Goal: Transaction & Acquisition: Purchase product/service

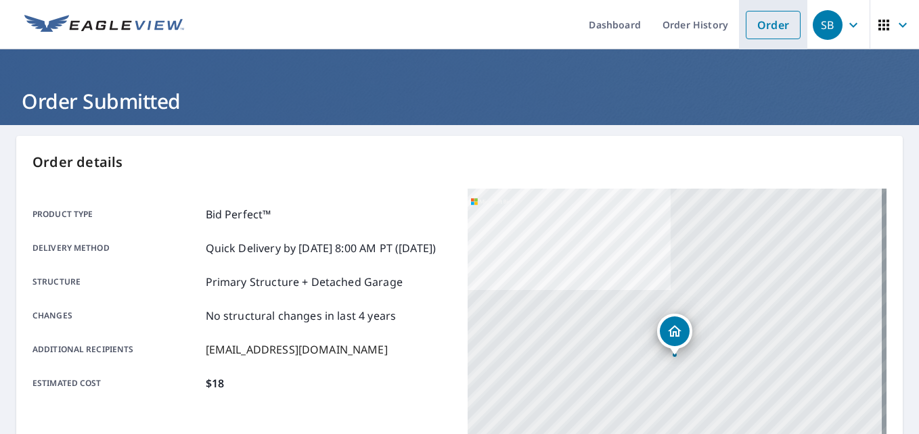
click at [764, 28] on link "Order" at bounding box center [772, 25] width 55 height 28
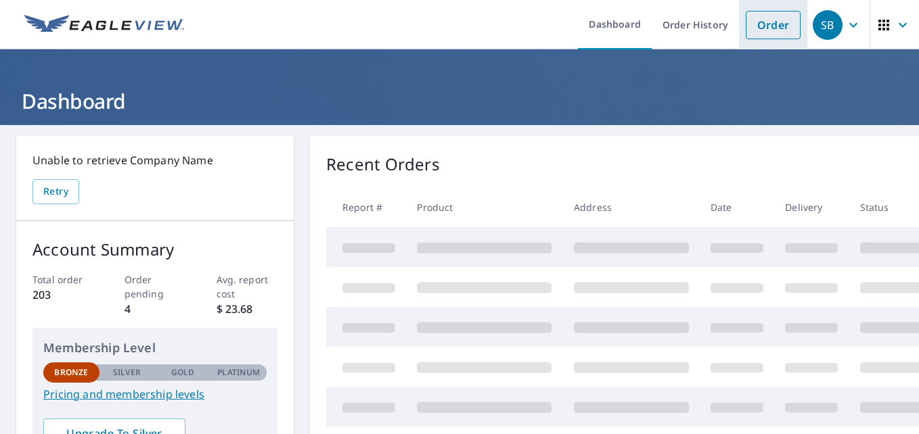
click at [758, 34] on link "Order" at bounding box center [772, 25] width 55 height 28
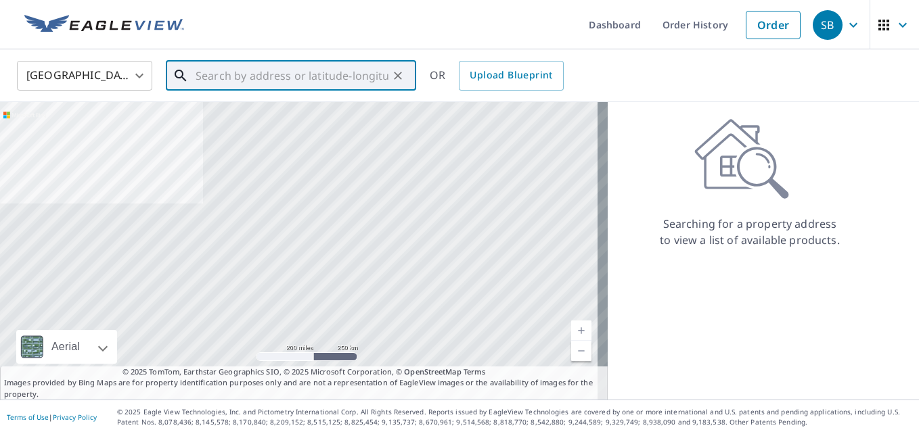
click at [285, 80] on input "text" at bounding box center [291, 76] width 193 height 38
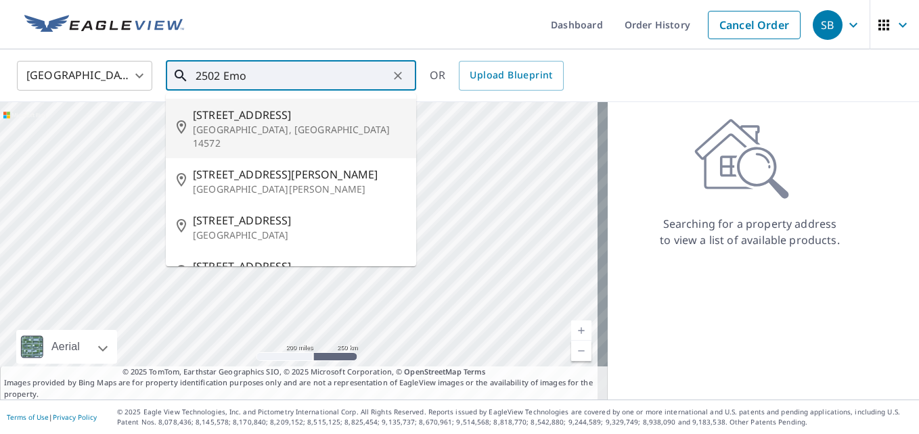
click at [245, 124] on p "[GEOGRAPHIC_DATA], [GEOGRAPHIC_DATA] 14572" at bounding box center [299, 136] width 212 height 27
type input "[STREET_ADDRESS][PERSON_NAME]"
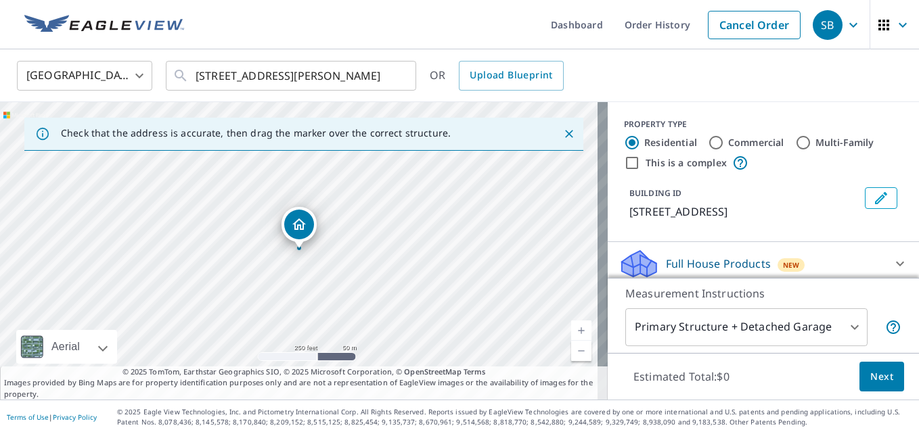
click at [571, 331] on link "Current Level 17, Zoom In" at bounding box center [581, 331] width 20 height 20
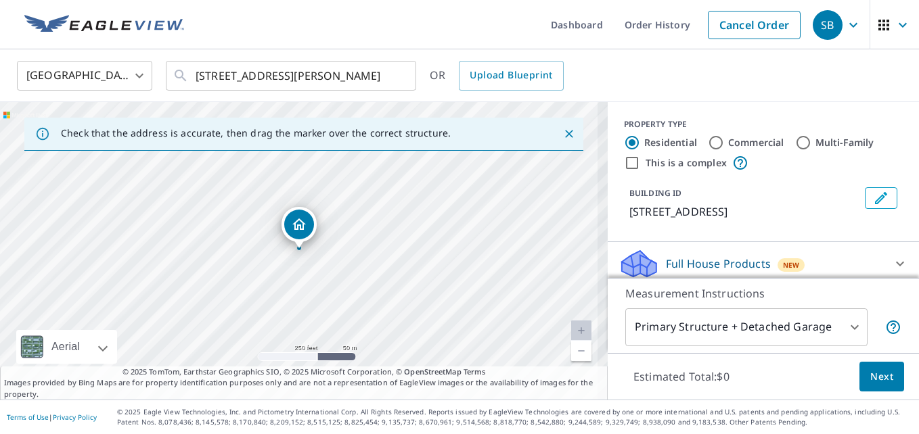
click at [571, 331] on link "Current Level 18.05620930119008, Zoom In Disabled" at bounding box center [581, 331] width 20 height 20
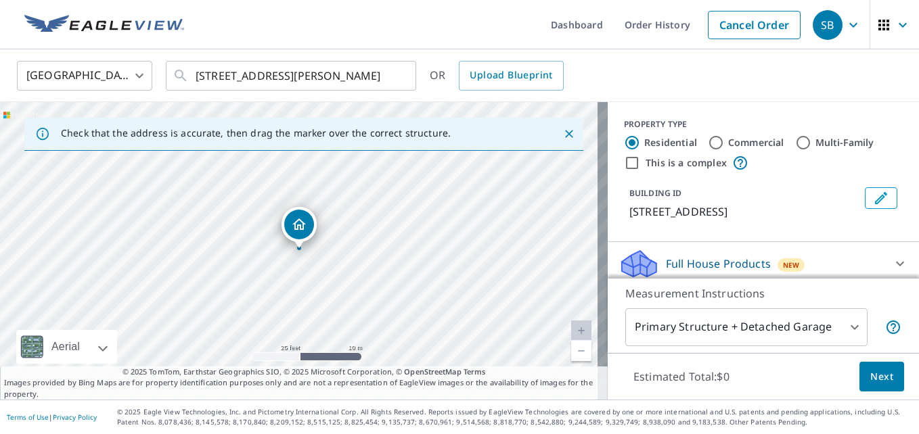
click at [573, 354] on link "Current Level 20, Zoom Out" at bounding box center [581, 351] width 20 height 20
click at [573, 354] on link "Current Level 19, Zoom Out" at bounding box center [581, 351] width 20 height 20
click at [571, 331] on link "Current Level 18, Zoom In" at bounding box center [581, 331] width 20 height 20
click at [571, 331] on link "Current Level 19, Zoom In" at bounding box center [581, 331] width 20 height 20
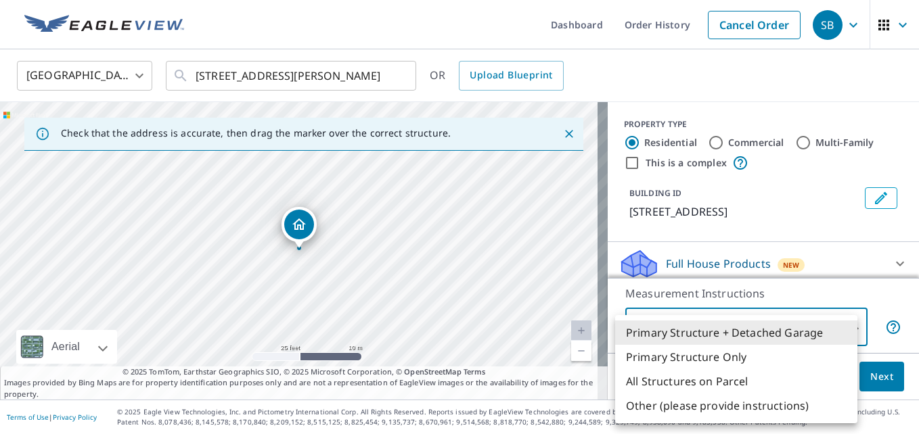
click at [841, 327] on body "SB SB Dashboard Order History Cancel Order SB [GEOGRAPHIC_DATA] US ​ [STREET_AD…" at bounding box center [459, 217] width 919 height 434
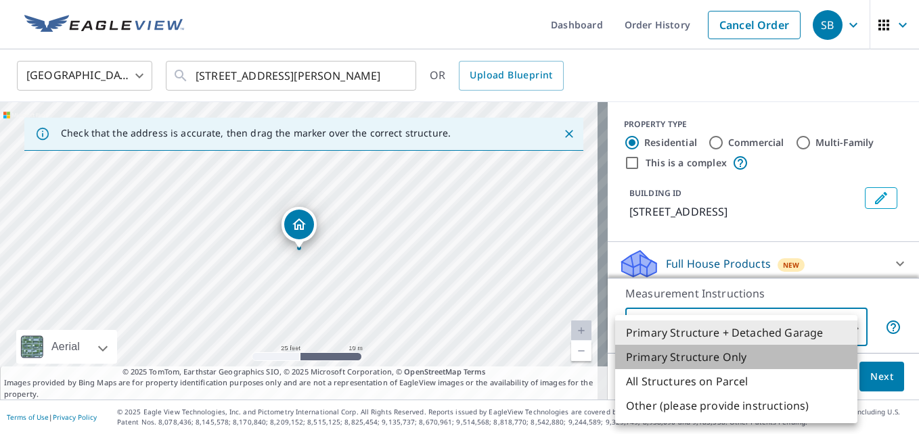
click at [726, 361] on li "Primary Structure Only" at bounding box center [736, 357] width 242 height 24
type input "2"
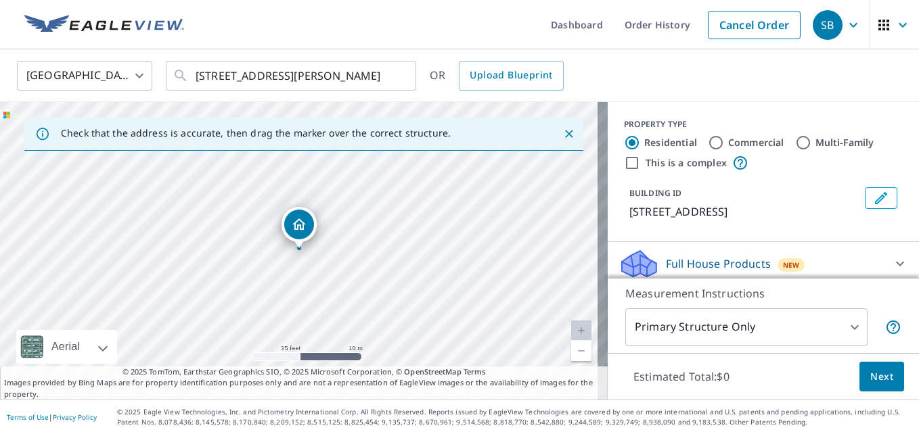
scroll to position [140, 0]
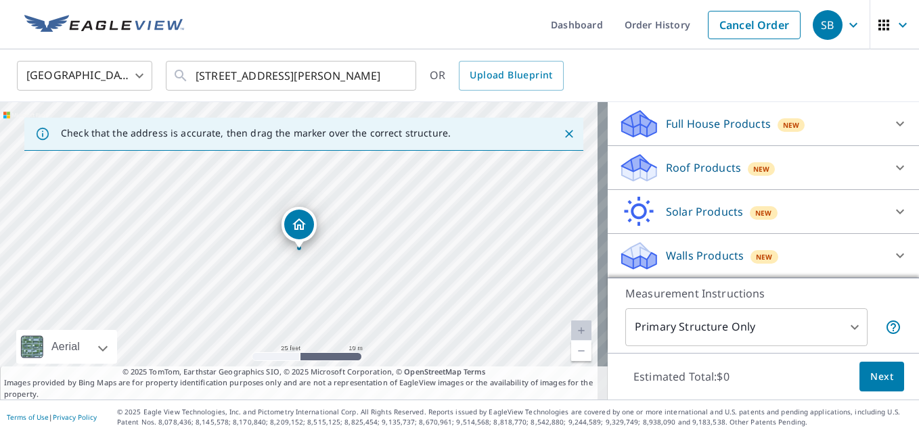
click at [711, 164] on p "Roof Products" at bounding box center [703, 168] width 75 height 16
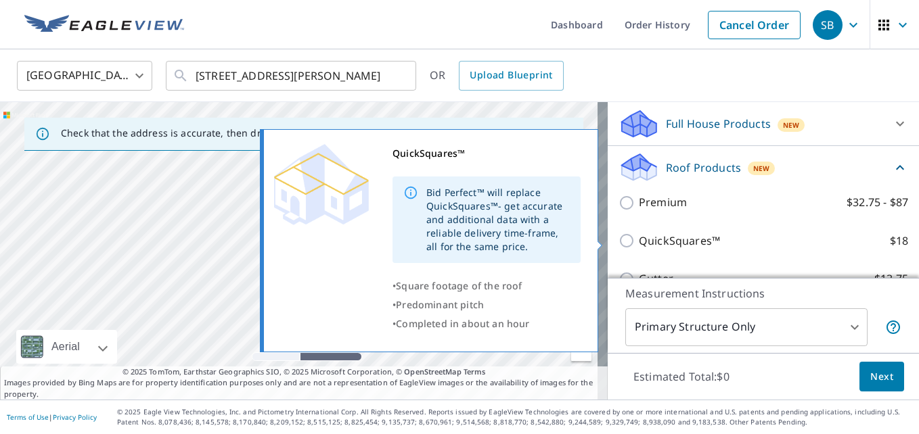
click at [669, 237] on p "QuickSquares™" at bounding box center [679, 241] width 81 height 17
click at [639, 237] on input "QuickSquares™ $18" at bounding box center [628, 241] width 20 height 16
checkbox input "true"
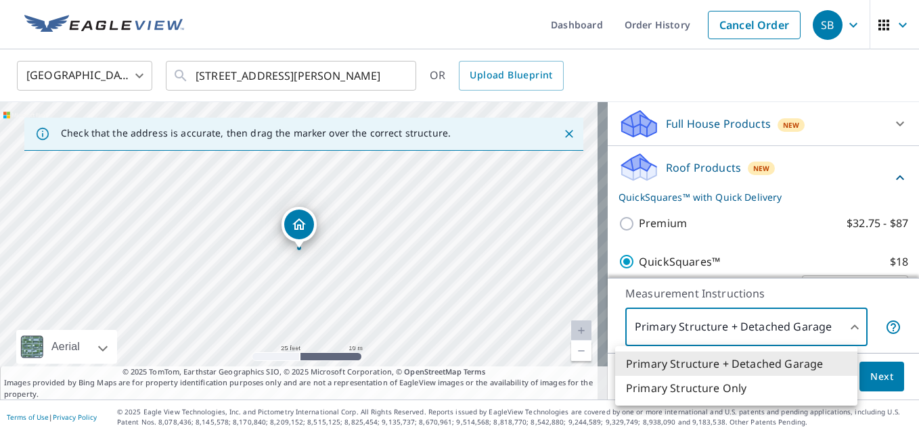
click at [850, 327] on body "SB SB Dashboard Order History Cancel Order SB [GEOGRAPHIC_DATA] US ​ [STREET_AD…" at bounding box center [459, 217] width 919 height 434
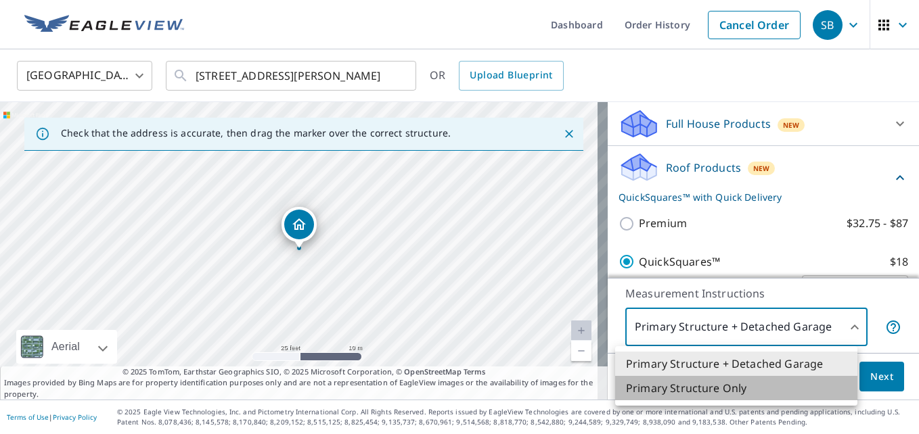
click at [747, 386] on li "Primary Structure Only" at bounding box center [736, 388] width 242 height 24
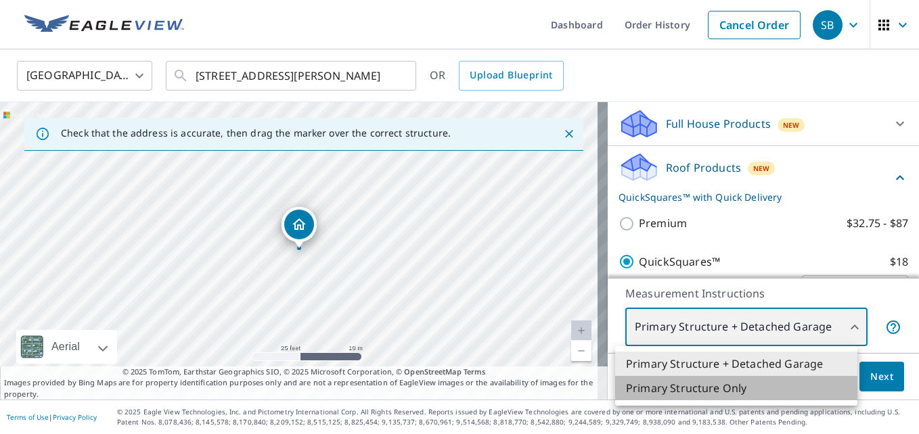
type input "2"
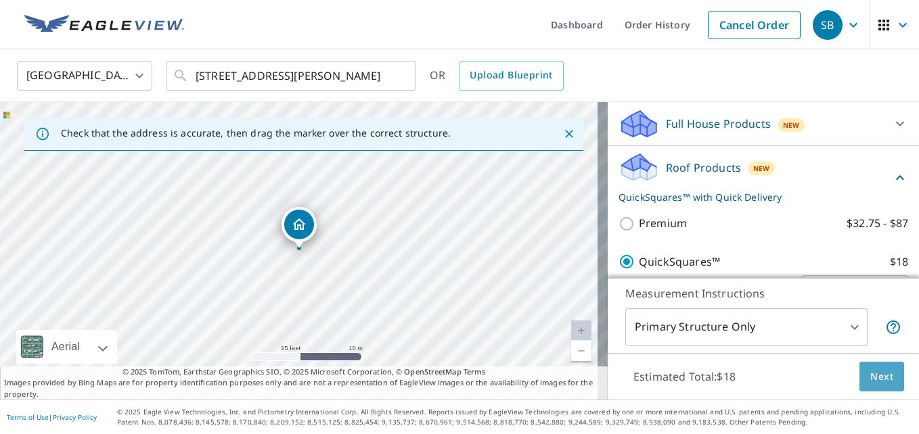
click at [874, 379] on span "Next" at bounding box center [881, 377] width 23 height 17
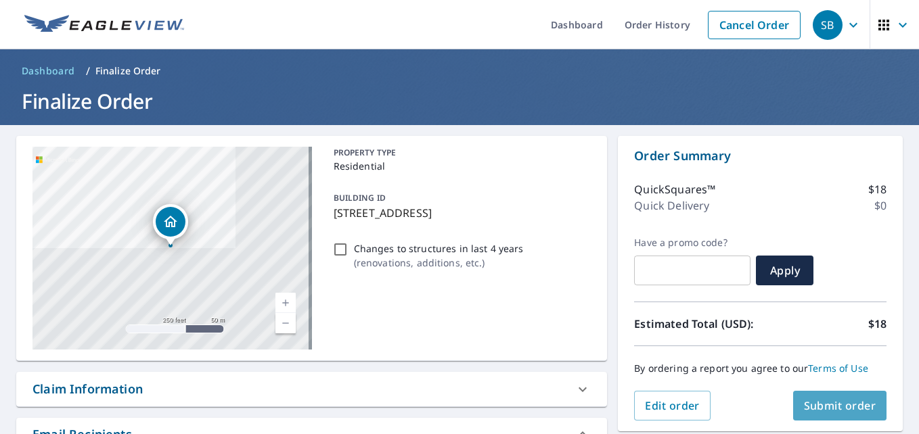
click at [827, 405] on span "Submit order" at bounding box center [840, 405] width 72 height 15
